Goal: Task Accomplishment & Management: Manage account settings

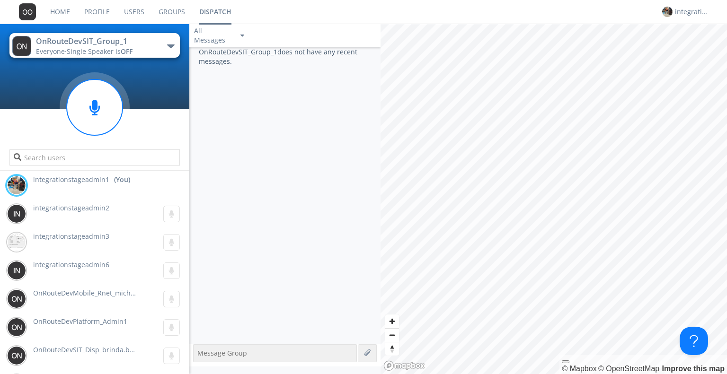
click at [167, 15] on link "Groups" at bounding box center [171, 12] width 41 height 24
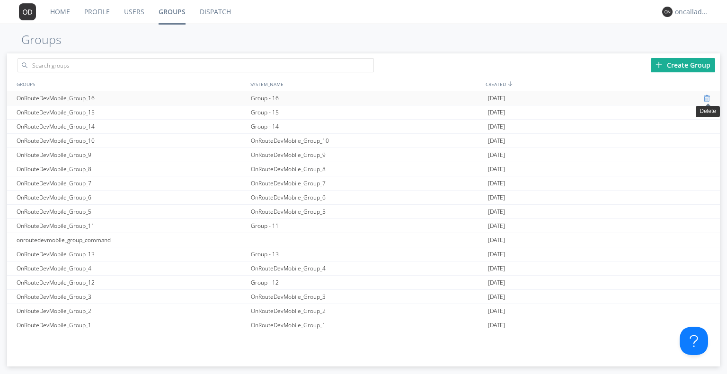
click at [706, 98] on div at bounding box center [707, 99] width 9 height 8
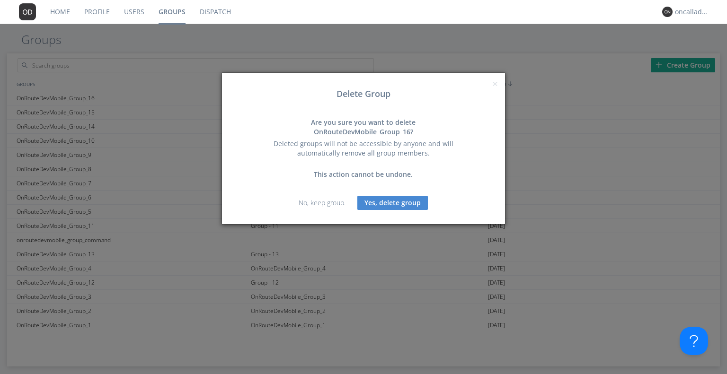
click at [415, 199] on button "Yes, delete group" at bounding box center [392, 203] width 71 height 14
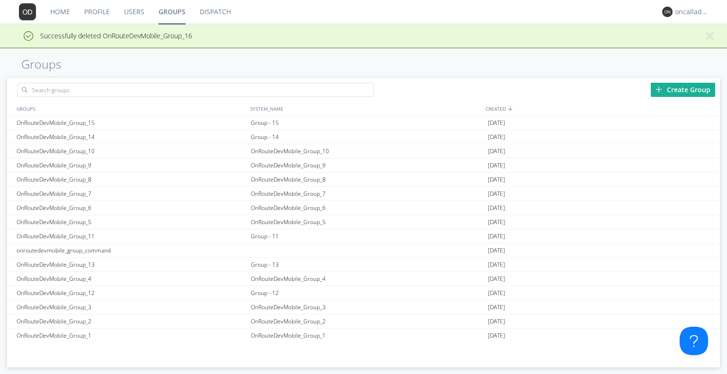
click at [571, 68] on h1 "Groups" at bounding box center [363, 64] width 727 height 13
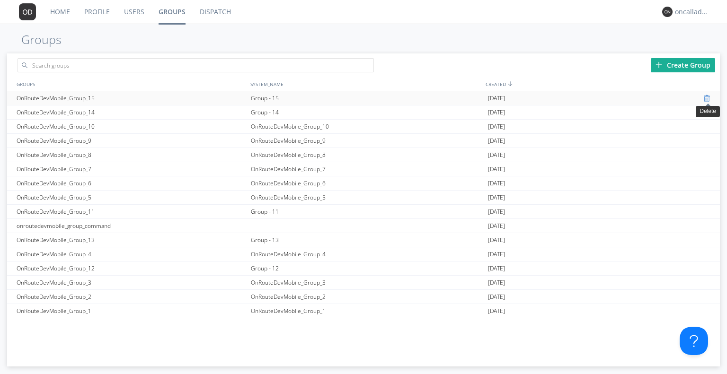
click at [704, 100] on div at bounding box center [707, 99] width 9 height 8
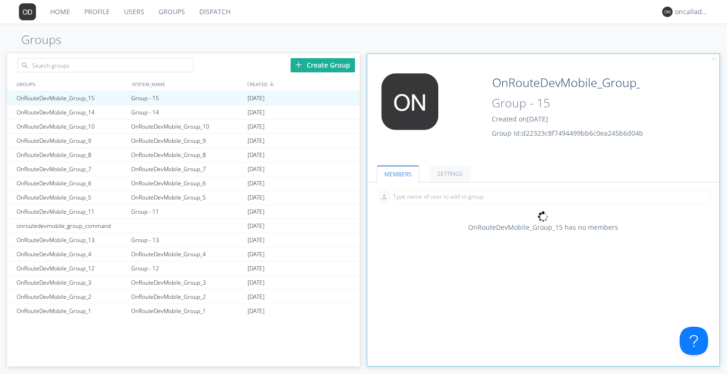
click at [163, 11] on link "Groups" at bounding box center [171, 12] width 41 height 24
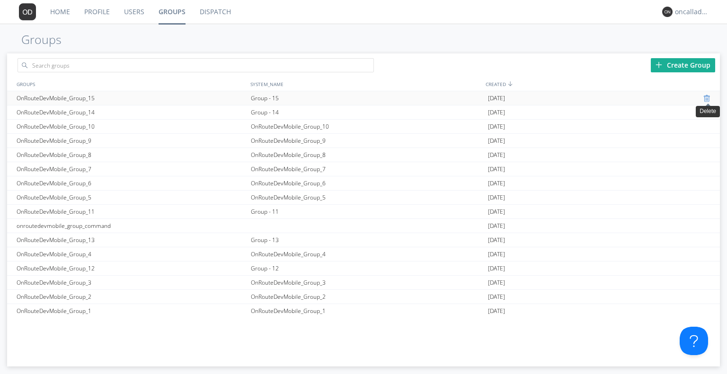
click at [703, 99] on div at bounding box center [707, 99] width 9 height 8
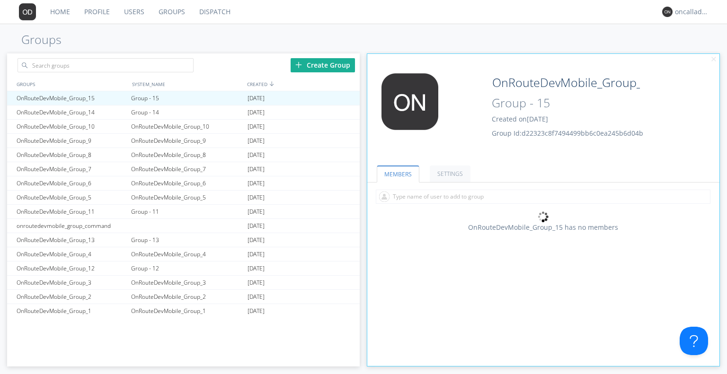
click at [172, 13] on link "Groups" at bounding box center [171, 12] width 41 height 24
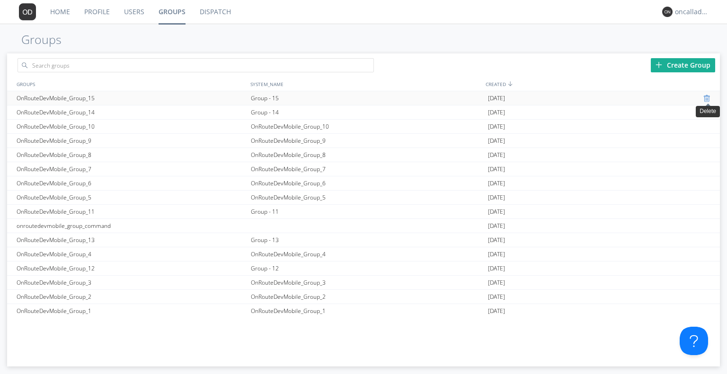
click at [705, 100] on div at bounding box center [707, 99] width 9 height 8
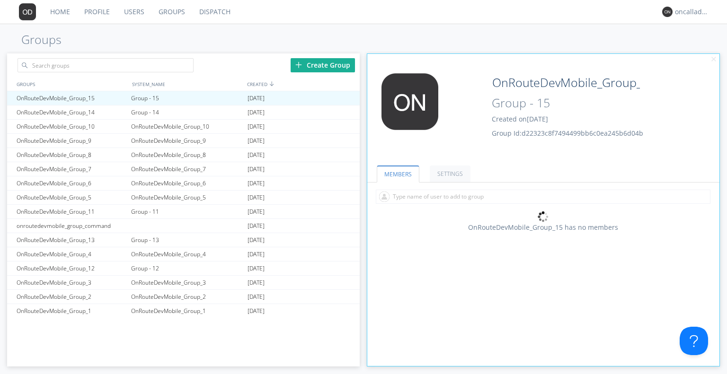
click at [176, 16] on link "Groups" at bounding box center [171, 12] width 41 height 24
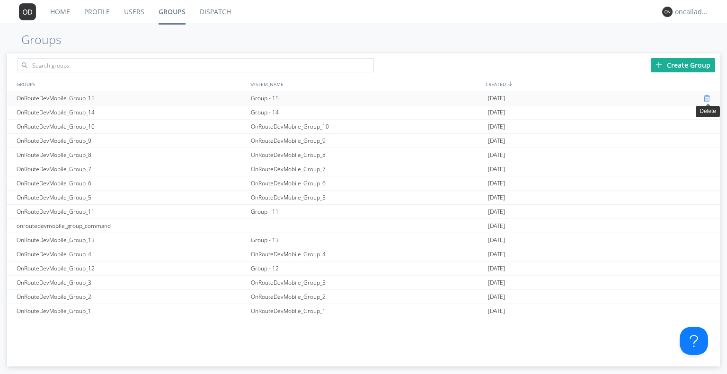
click at [706, 98] on div at bounding box center [707, 99] width 9 height 8
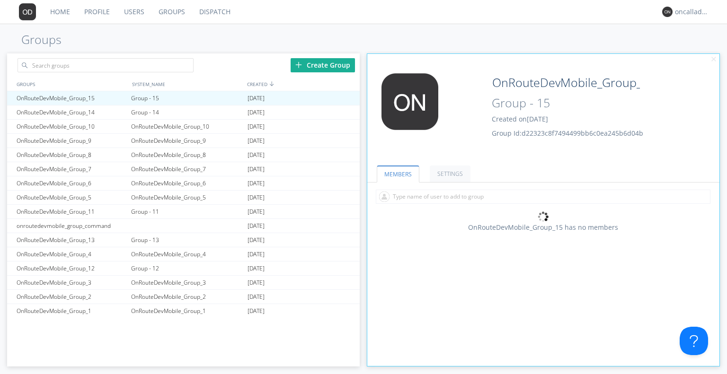
click at [167, 15] on link "Groups" at bounding box center [171, 12] width 41 height 24
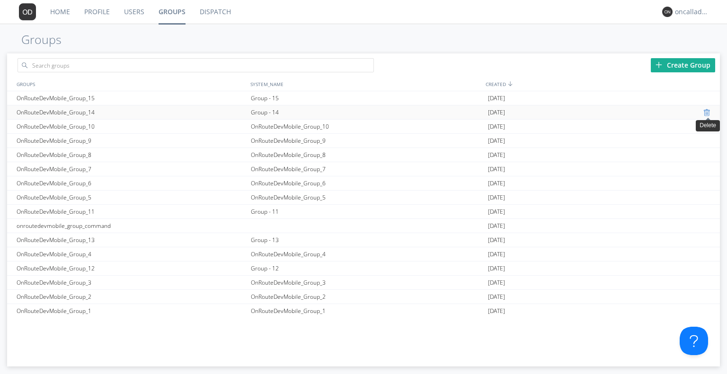
click at [706, 111] on div at bounding box center [707, 113] width 9 height 8
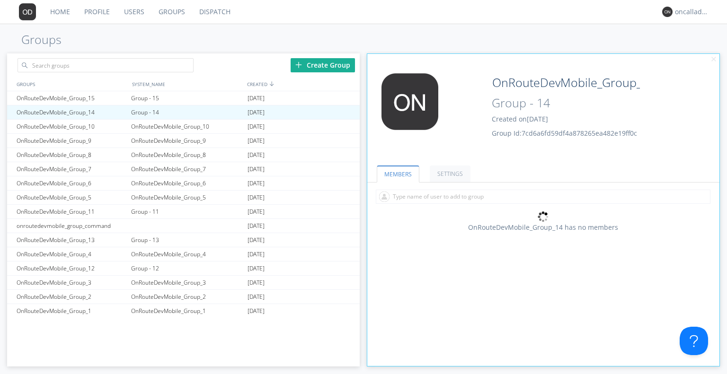
click at [167, 12] on link "Groups" at bounding box center [171, 12] width 41 height 24
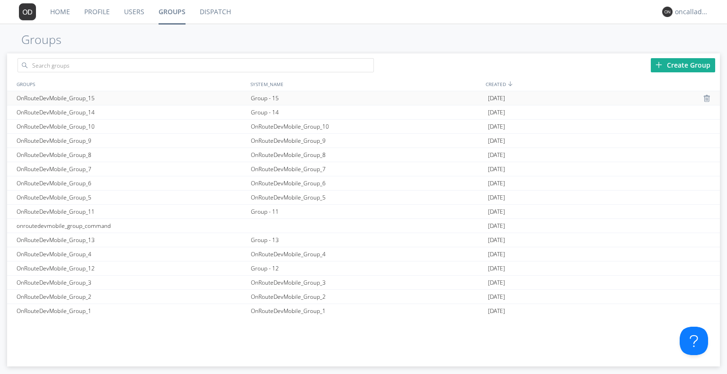
click at [72, 94] on div "OnRouteDevMobile_Group_15" at bounding box center [131, 98] width 234 height 14
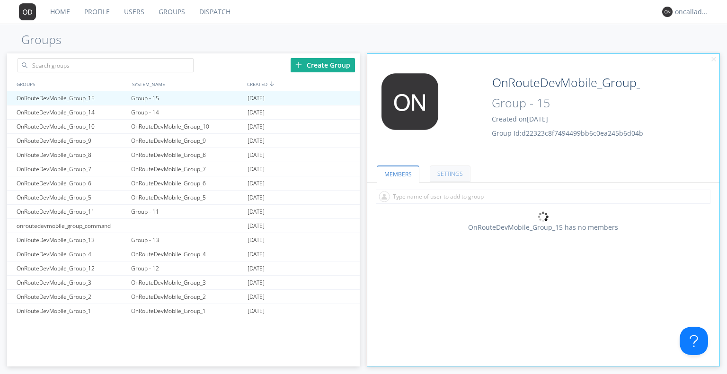
click at [461, 177] on link "SETTINGS" at bounding box center [450, 174] width 41 height 17
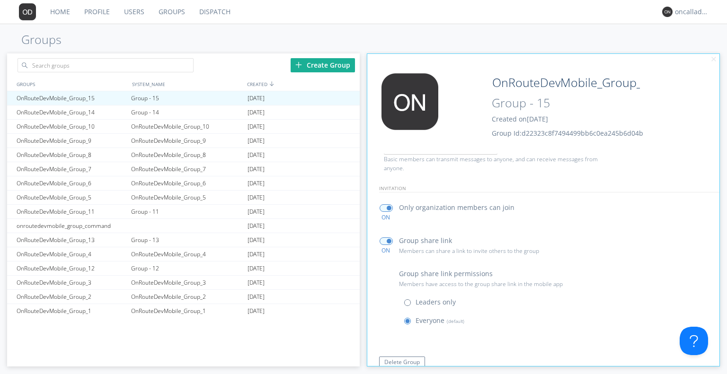
scroll to position [112, 0]
click at [401, 361] on button "Delete Group" at bounding box center [402, 362] width 46 height 11
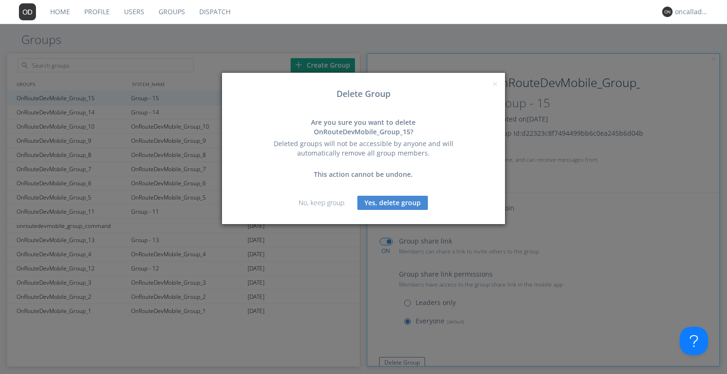
click at [413, 196] on button "Yes, delete group" at bounding box center [392, 203] width 71 height 14
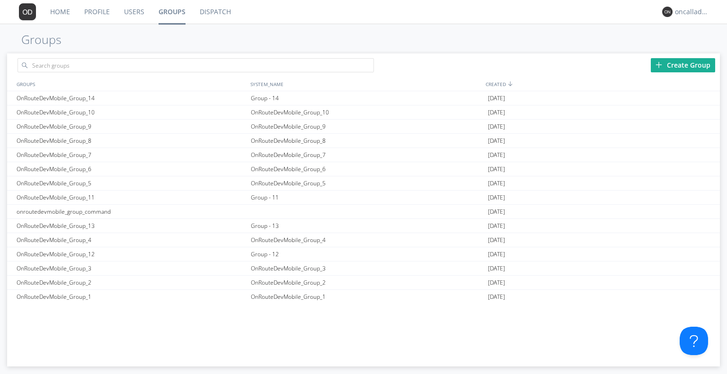
click at [144, 14] on link "Users" at bounding box center [134, 12] width 35 height 24
click at [258, 98] on div "Group - 14" at bounding box center [368, 98] width 238 height 14
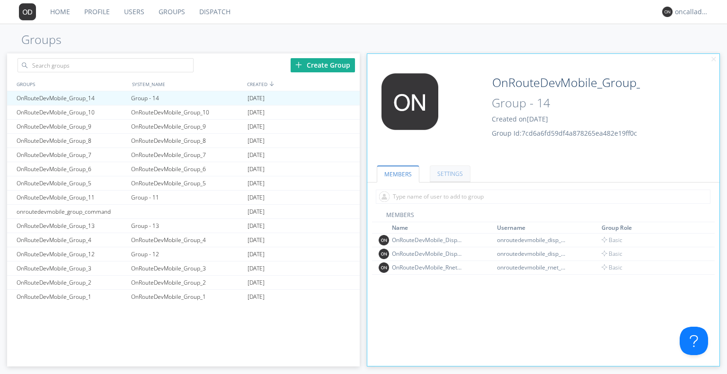
click at [449, 166] on link "SETTINGS" at bounding box center [450, 174] width 41 height 17
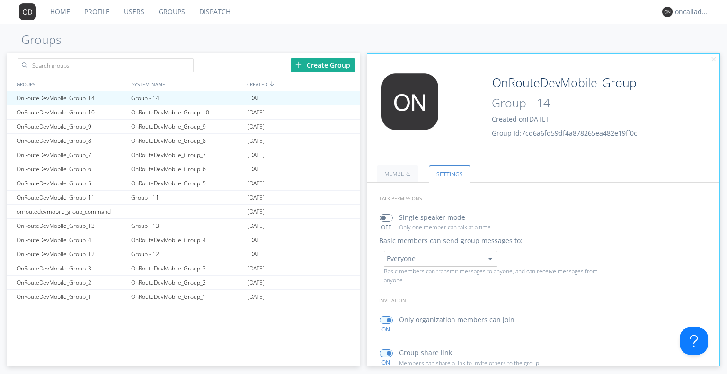
scroll to position [112, 0]
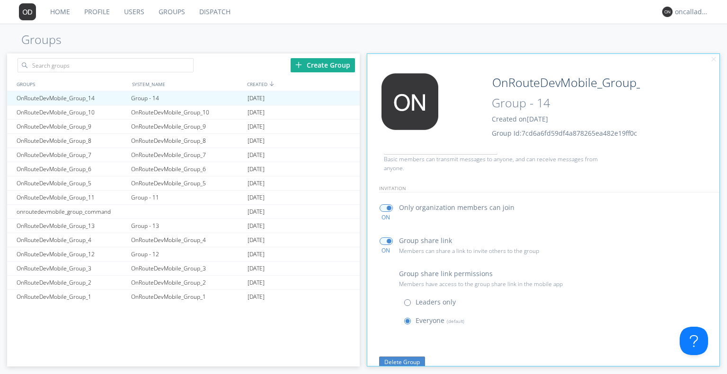
click at [398, 362] on button "Delete Group" at bounding box center [402, 362] width 46 height 11
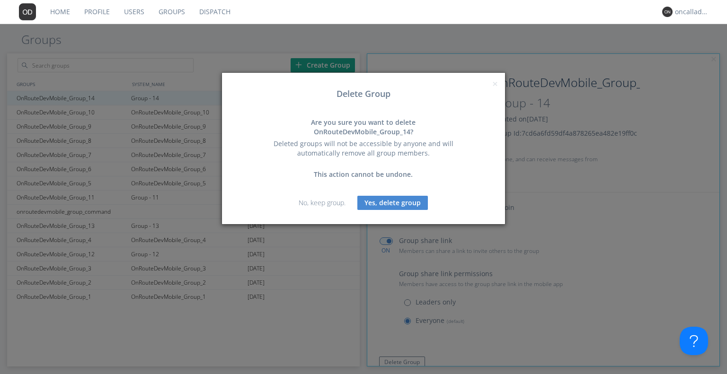
click at [387, 196] on button "Yes, delete group" at bounding box center [392, 203] width 71 height 14
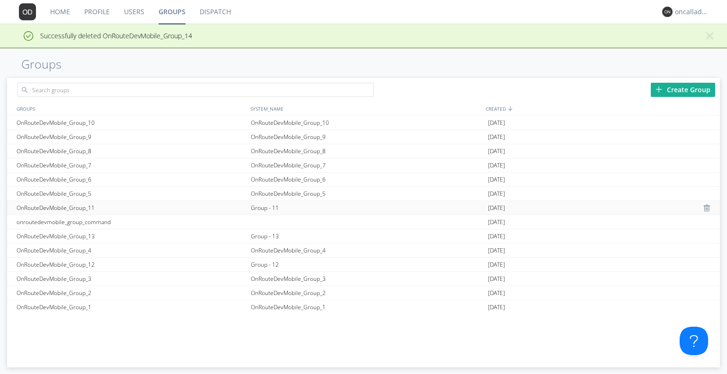
click at [269, 207] on div "Group - 11" at bounding box center [368, 208] width 238 height 14
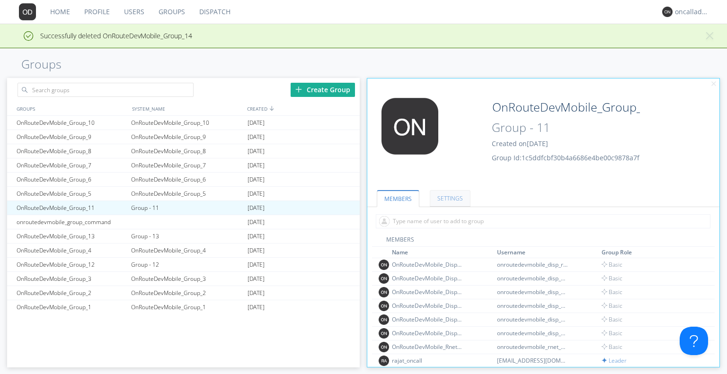
click at [436, 198] on link "SETTINGS" at bounding box center [450, 198] width 41 height 17
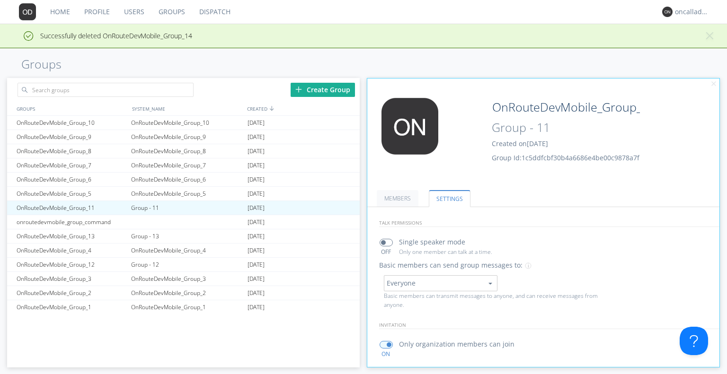
scroll to position [136, 0]
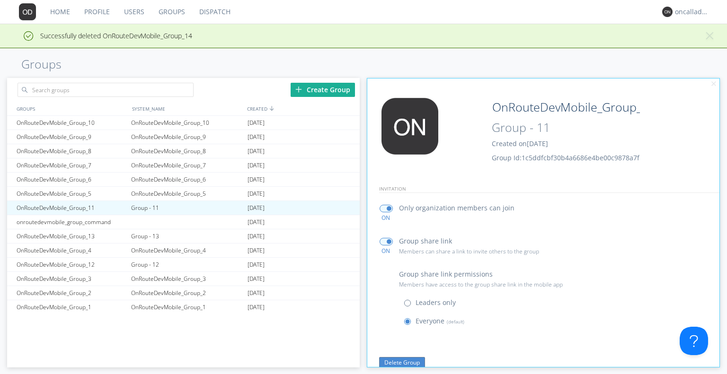
click at [400, 366] on button "Delete Group" at bounding box center [402, 362] width 46 height 11
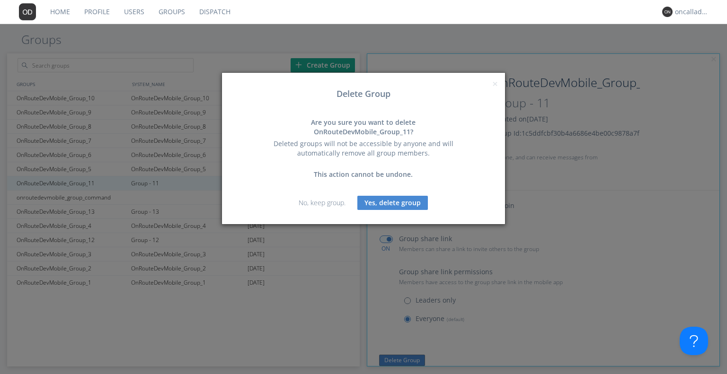
scroll to position [113, 0]
click at [405, 196] on button "Yes, delete group" at bounding box center [392, 203] width 71 height 14
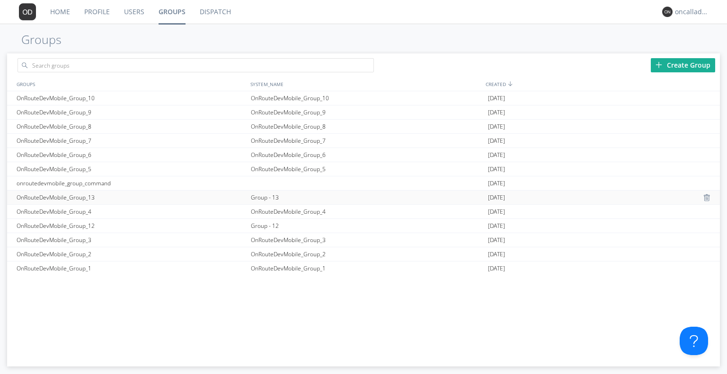
click at [174, 197] on div "OnRouteDevMobile_Group_13" at bounding box center [131, 198] width 234 height 14
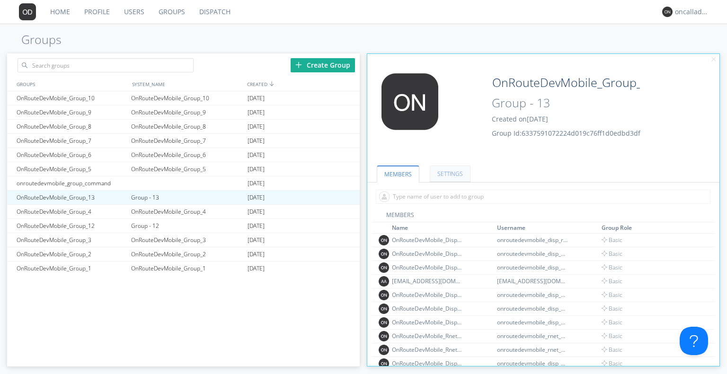
click at [457, 169] on link "SETTINGS" at bounding box center [450, 174] width 41 height 17
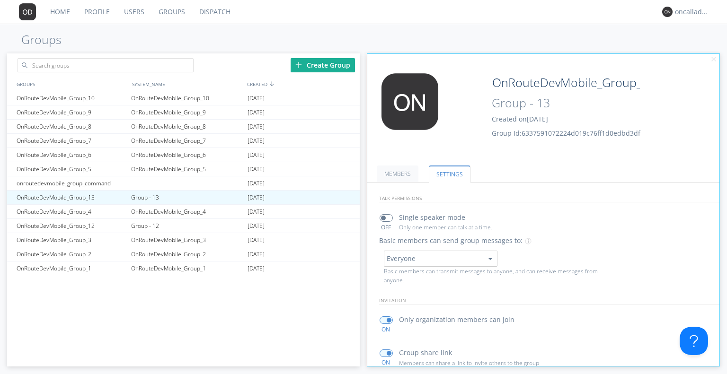
scroll to position [112, 0]
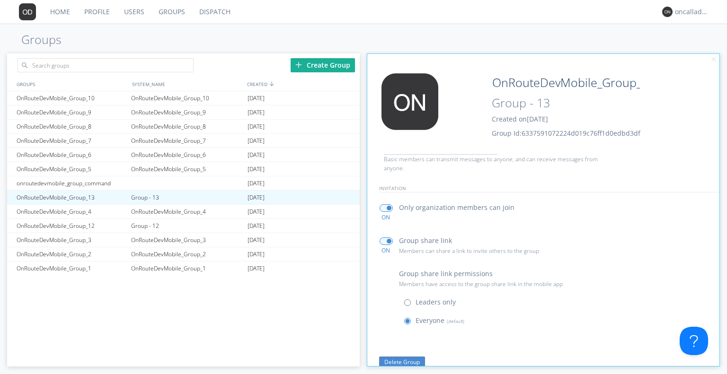
click at [408, 359] on button "Delete Group" at bounding box center [402, 362] width 46 height 11
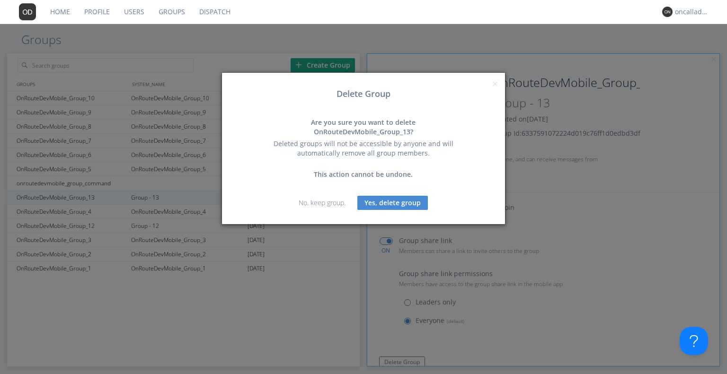
click at [409, 196] on button "Yes, delete group" at bounding box center [392, 203] width 71 height 14
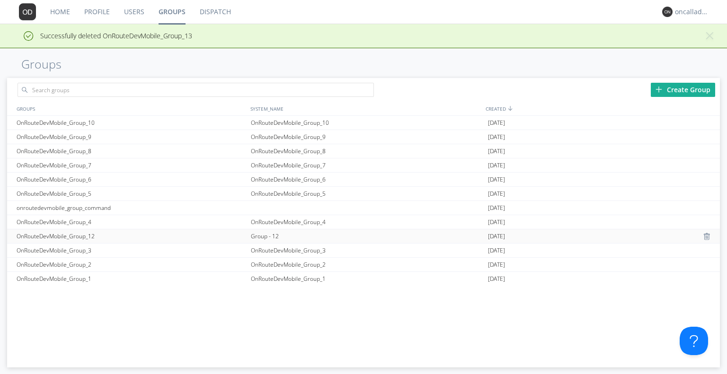
click at [278, 230] on div "Group - 12" at bounding box center [368, 237] width 238 height 14
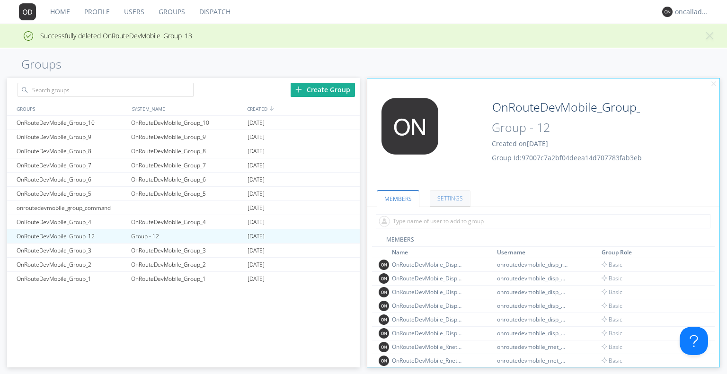
click at [456, 202] on link "SETTINGS" at bounding box center [450, 198] width 41 height 17
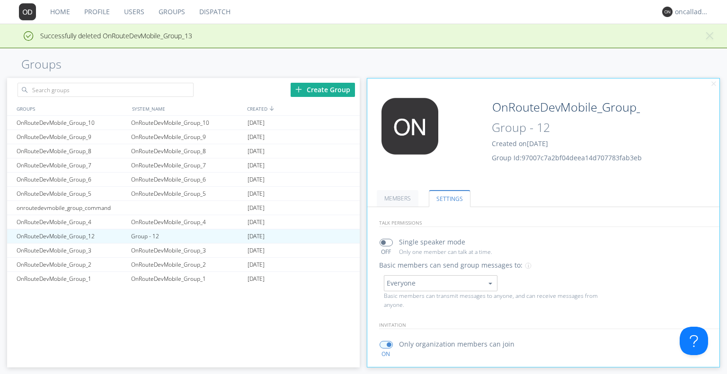
scroll to position [136, 0]
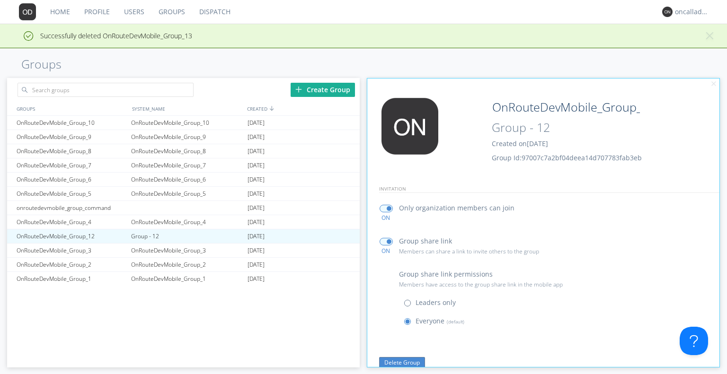
click at [413, 360] on button "Delete Group" at bounding box center [402, 362] width 46 height 11
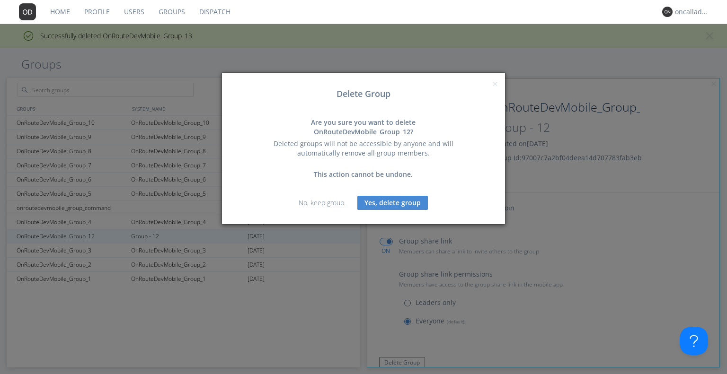
scroll to position [113, 0]
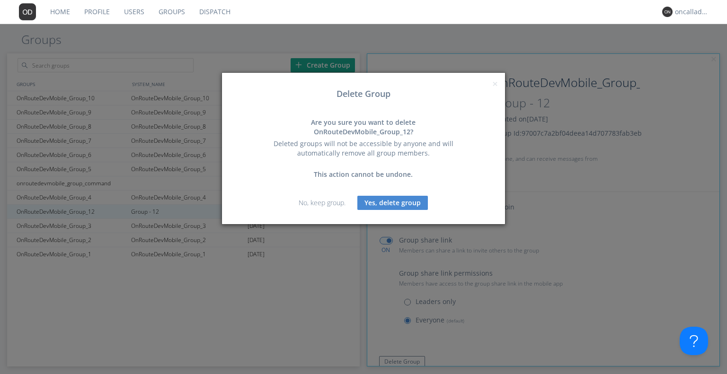
click at [405, 198] on button "Yes, delete group" at bounding box center [392, 203] width 71 height 14
